Goal: Check status: Check status

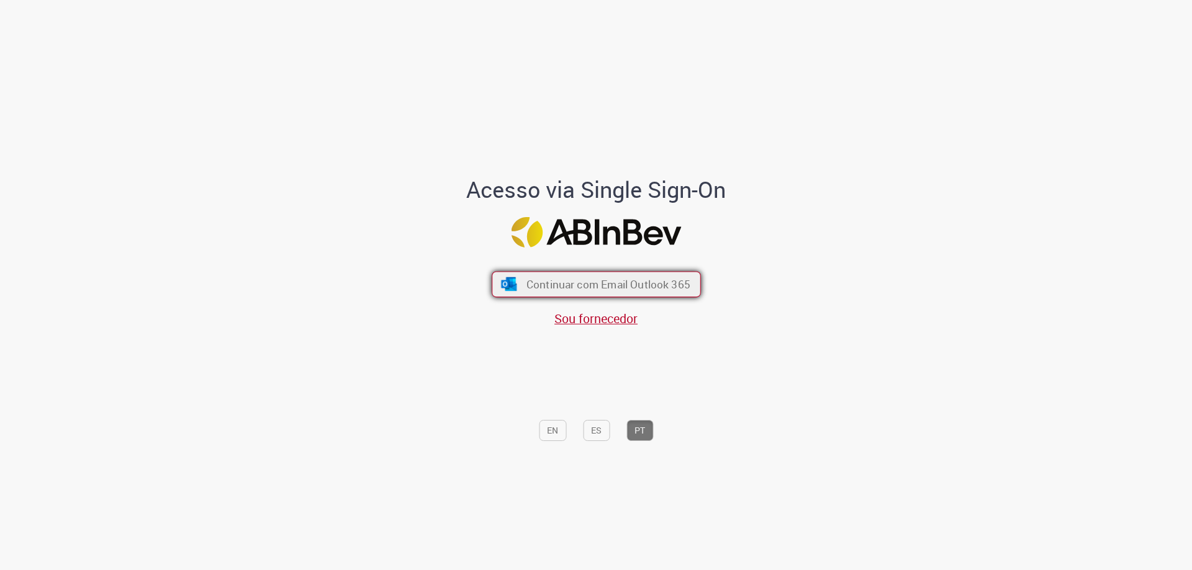
click at [580, 282] on span "Continuar com Email Outlook 365" at bounding box center [608, 284] width 164 height 14
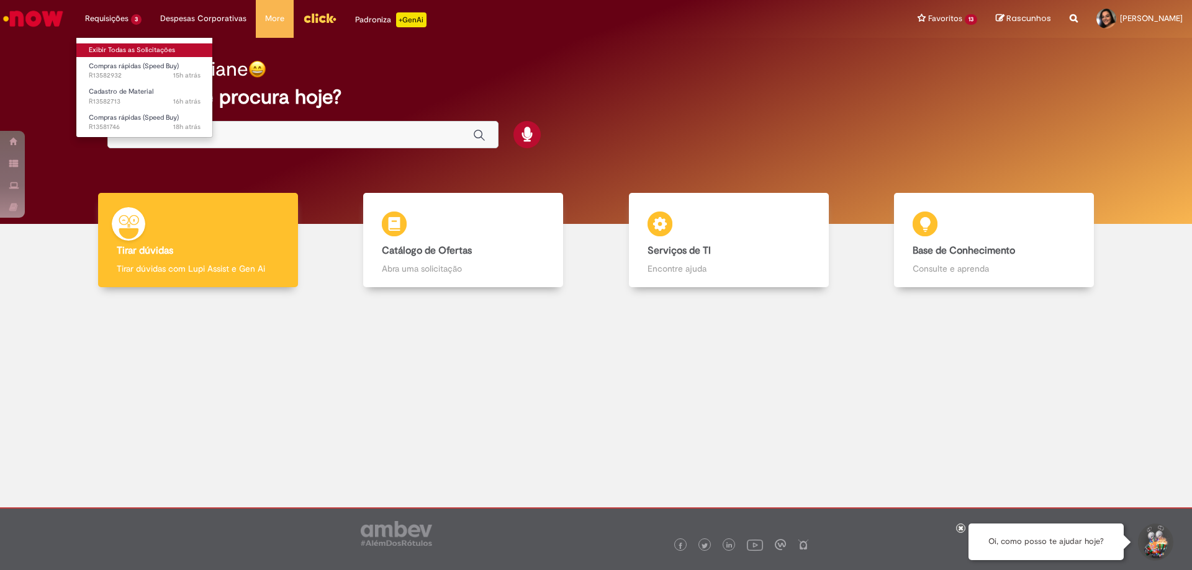
click at [128, 47] on link "Exibir Todas as Solicitações" at bounding box center [144, 50] width 137 height 14
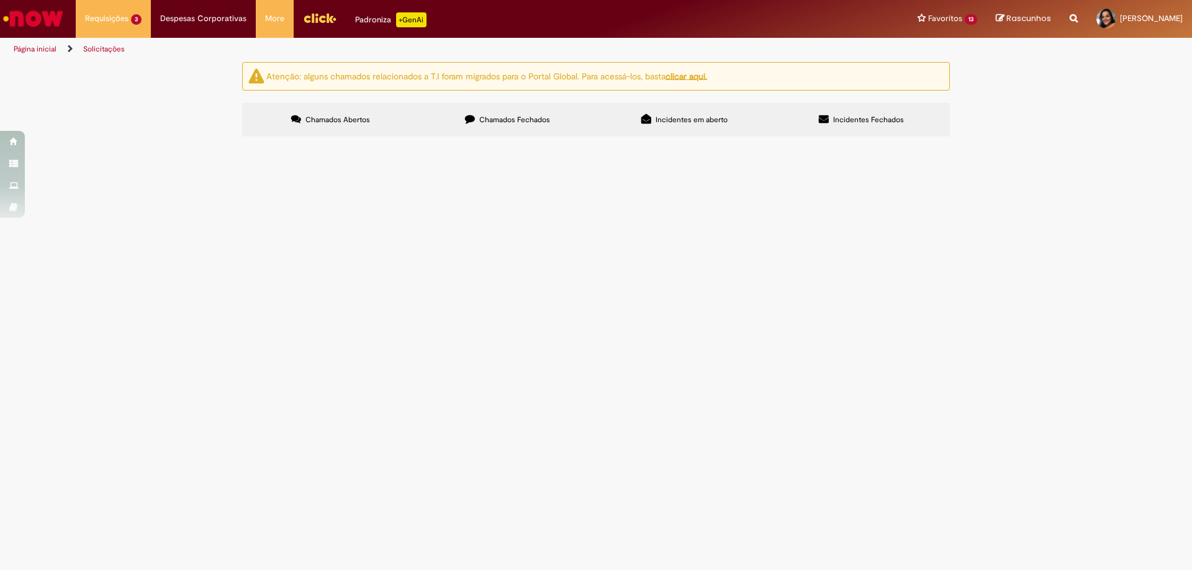
click at [502, 116] on span "Chamados Fechados" at bounding box center [514, 120] width 71 height 10
click at [0, 0] on span "vedação medidor de vazão do pré-mix da sala 2" at bounding box center [0, 0] width 0 height 0
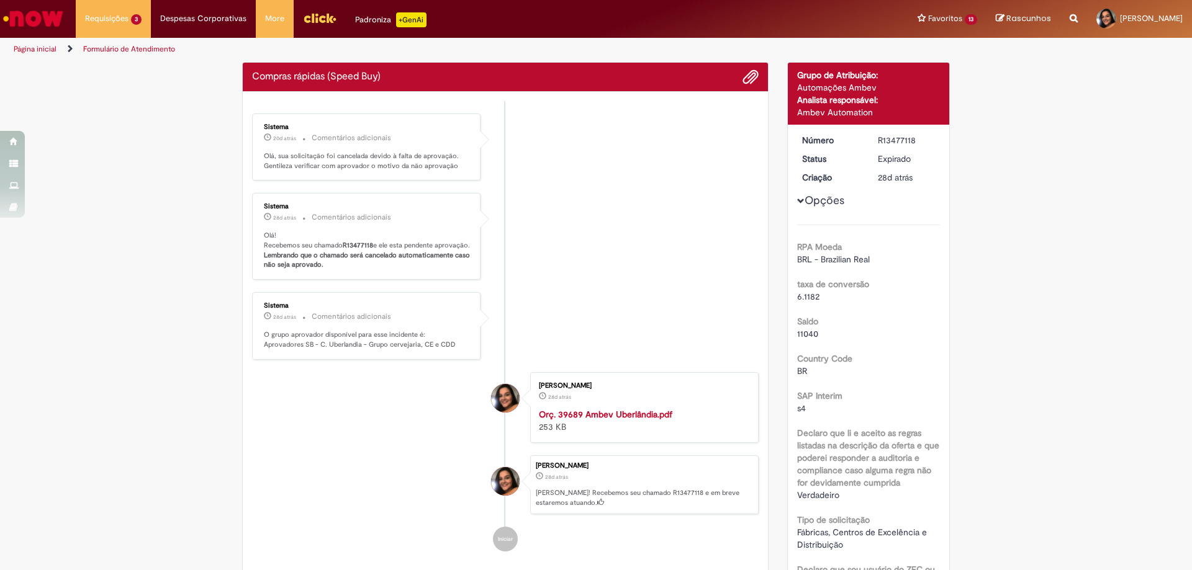
click at [349, 322] on small "Comentários adicionais" at bounding box center [351, 317] width 79 height 11
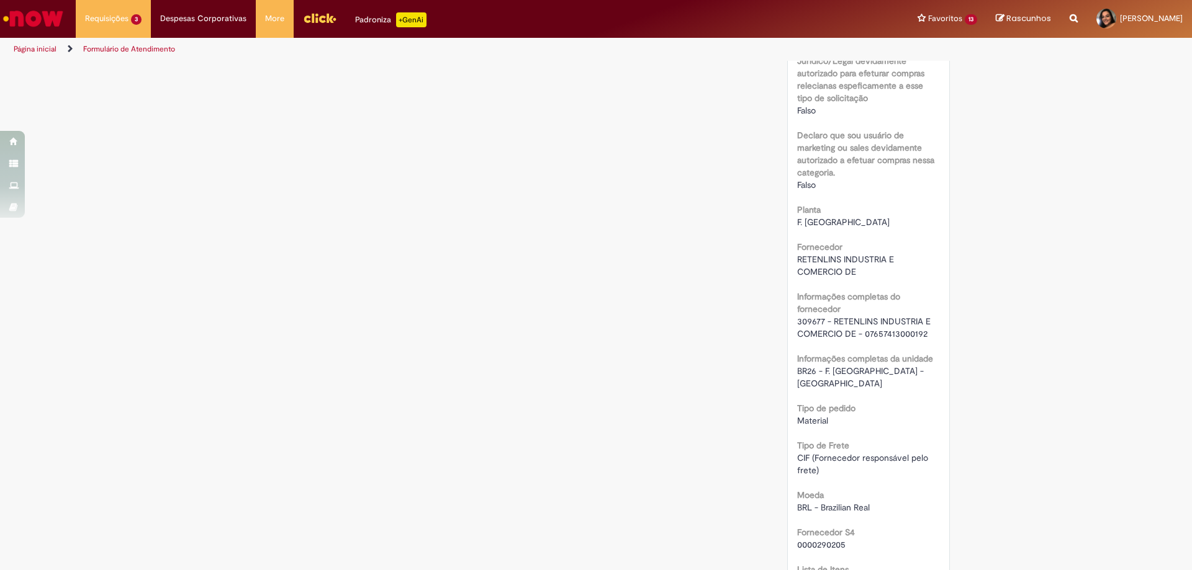
scroll to position [807, 0]
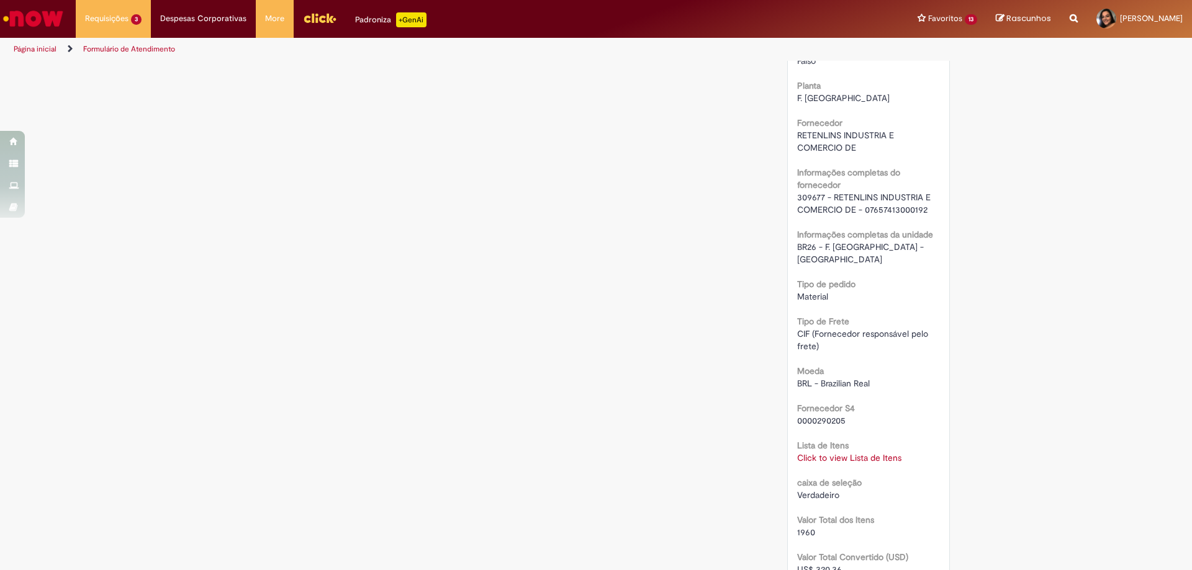
click at [819, 453] on link "Click to view Lista de Itens" at bounding box center [849, 458] width 104 height 11
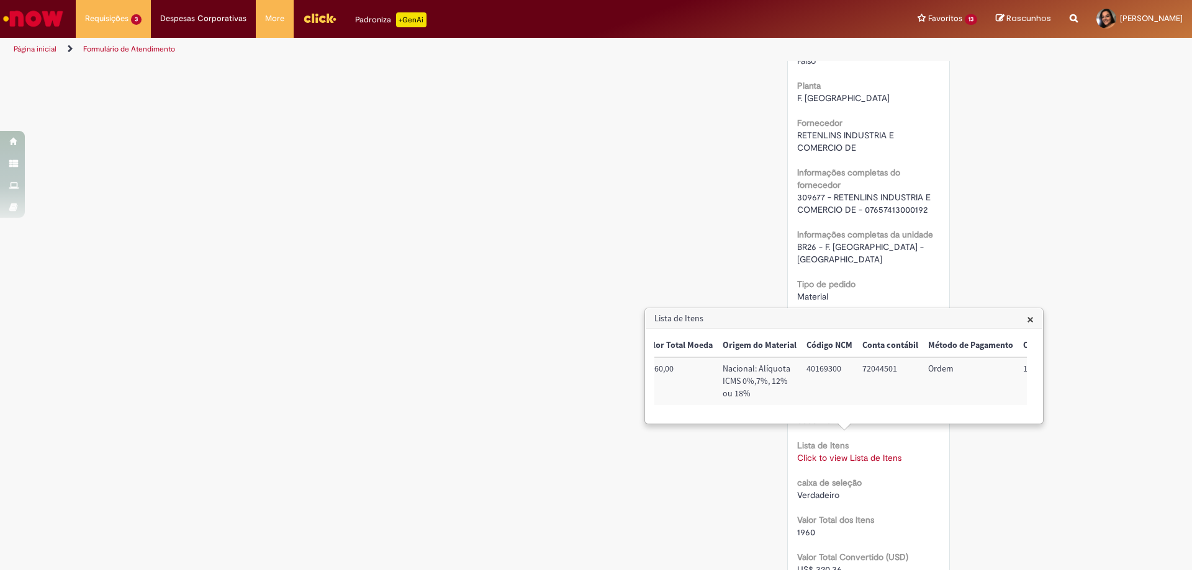
scroll to position [0, 505]
click at [1050, 184] on div "Verificar Código de Barras Aguardando Aprovação Aguardando atendimento Expirado…" at bounding box center [596, 200] width 1192 height 1891
click at [1028, 317] on span "×" at bounding box center [1030, 319] width 7 height 17
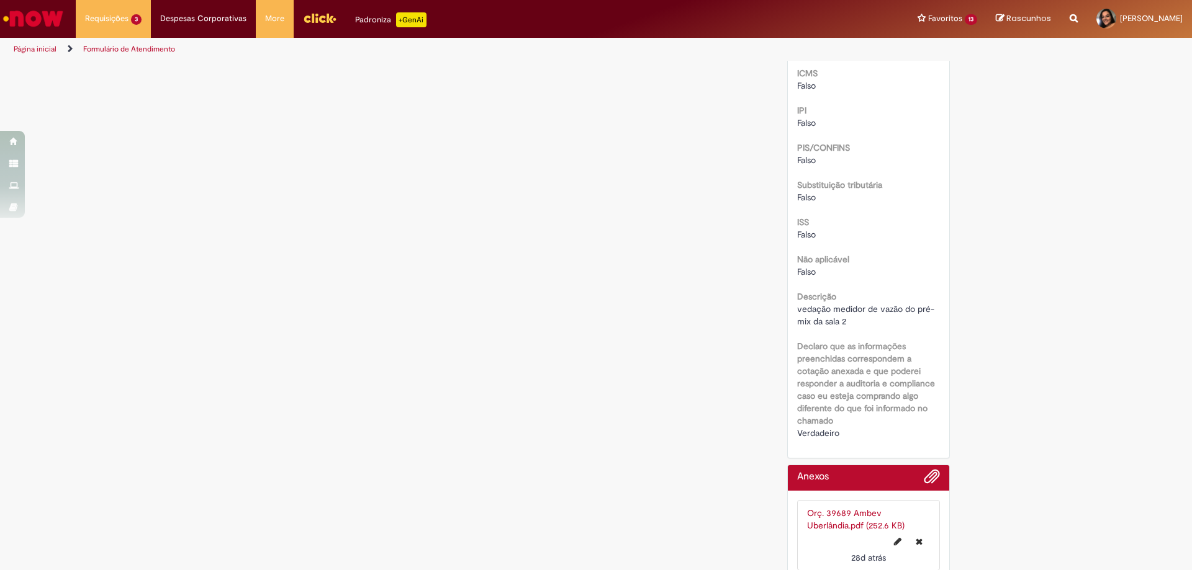
scroll to position [1370, 0]
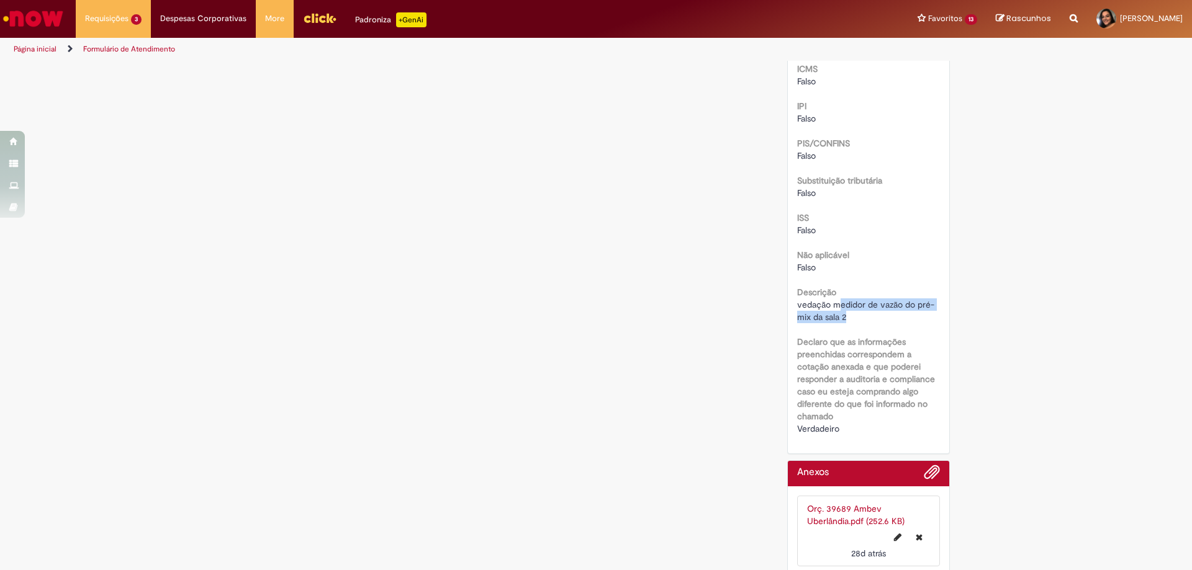
drag, startPoint x: 837, startPoint y: 295, endPoint x: 911, endPoint y: 309, distance: 75.1
click at [911, 309] on div "vedação medidor de vazão do pré-mix da sala 2" at bounding box center [868, 311] width 143 height 25
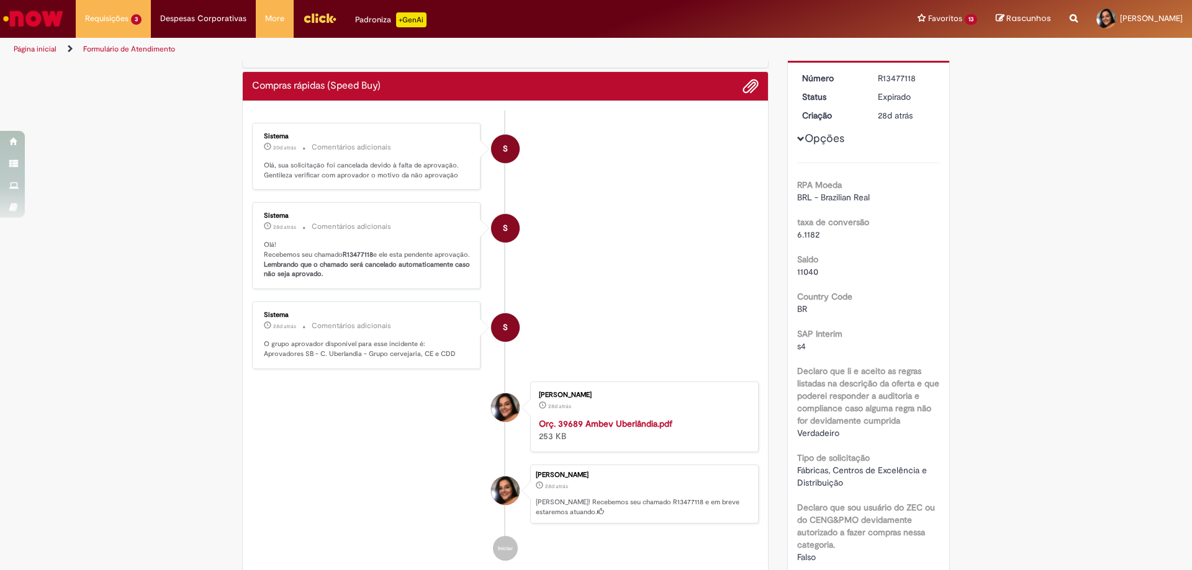
scroll to position [0, 0]
